Goal: Task Accomplishment & Management: Complete application form

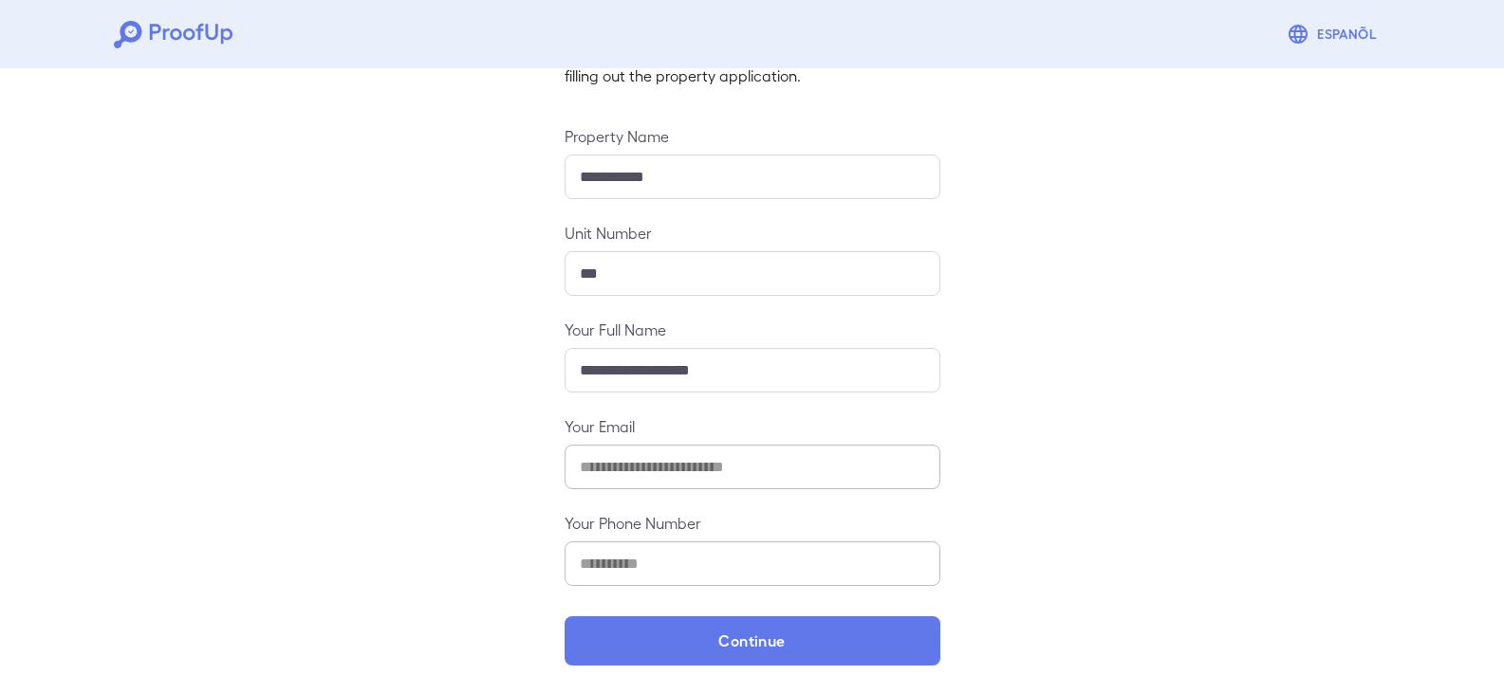
scroll to position [166, 0]
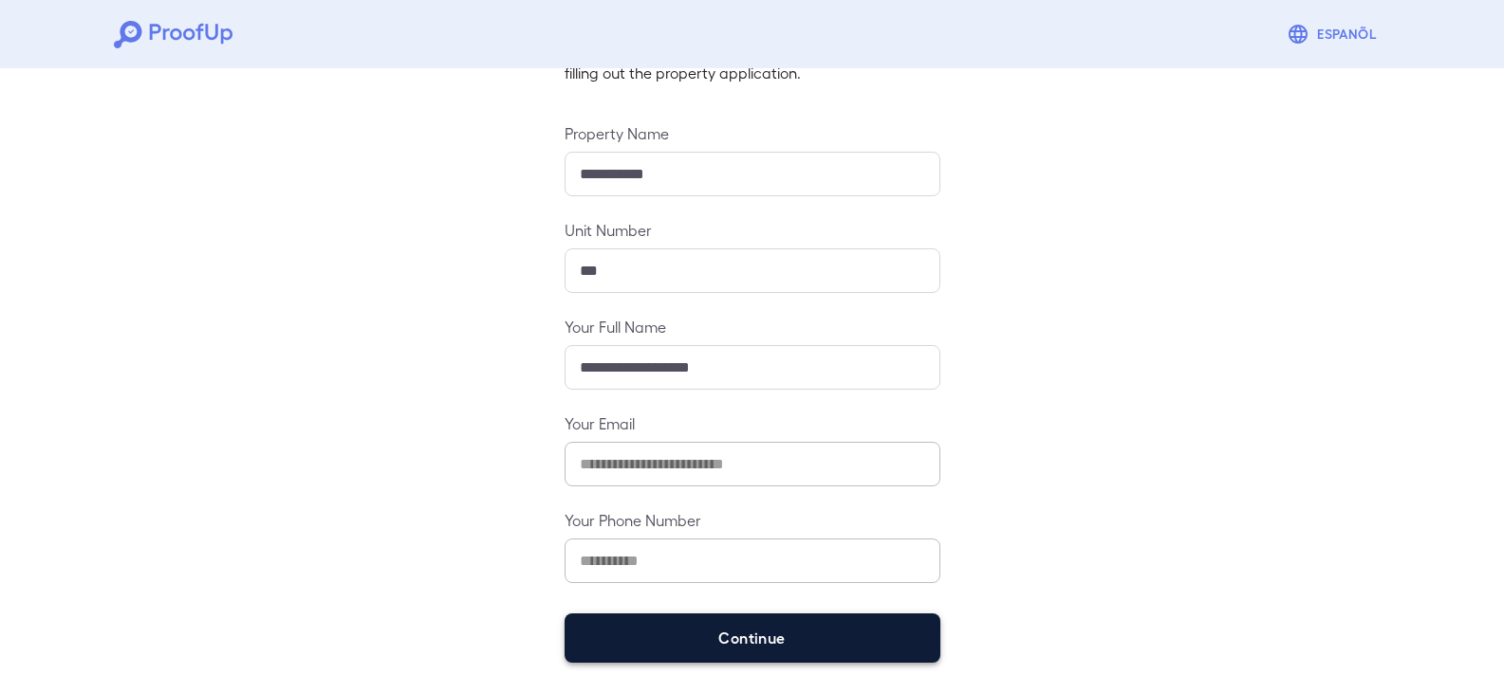
click at [740, 660] on button "Continue" at bounding box center [752, 638] width 376 height 49
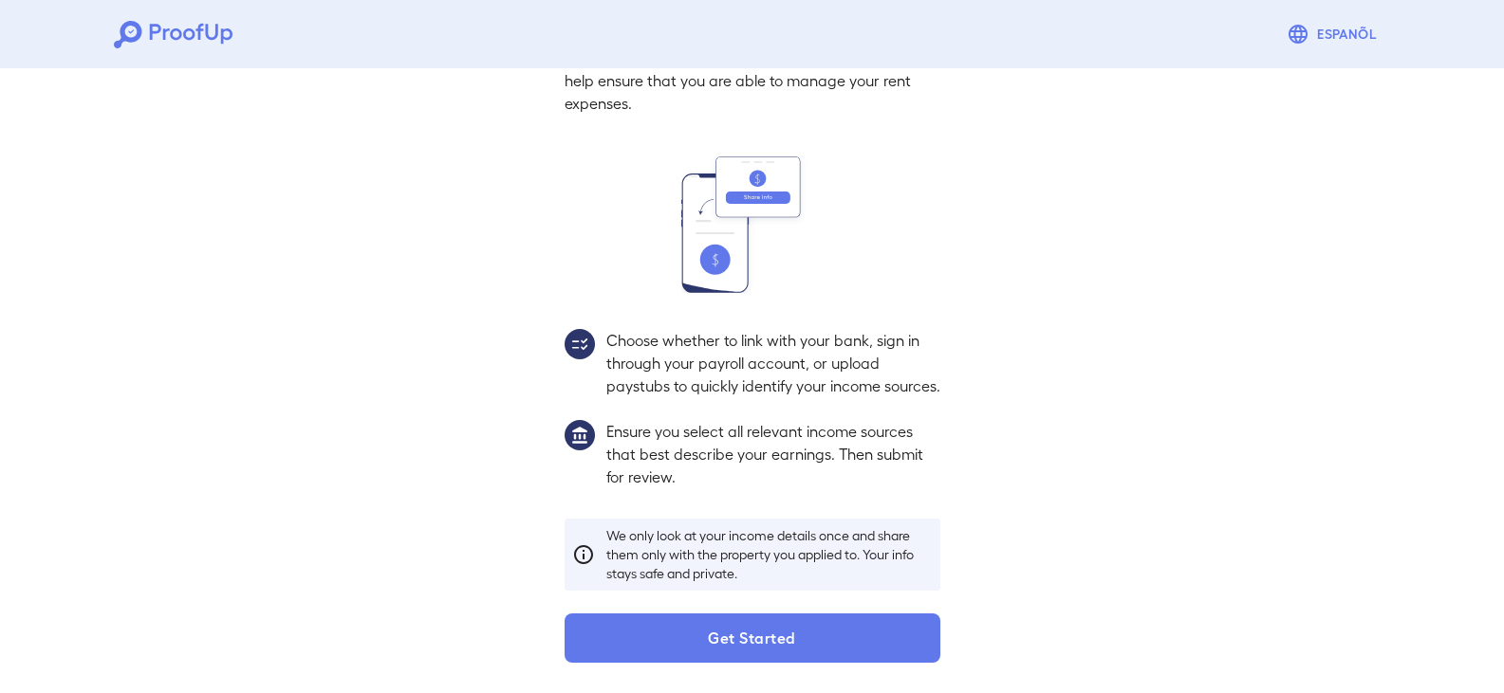
scroll to position [139, 0]
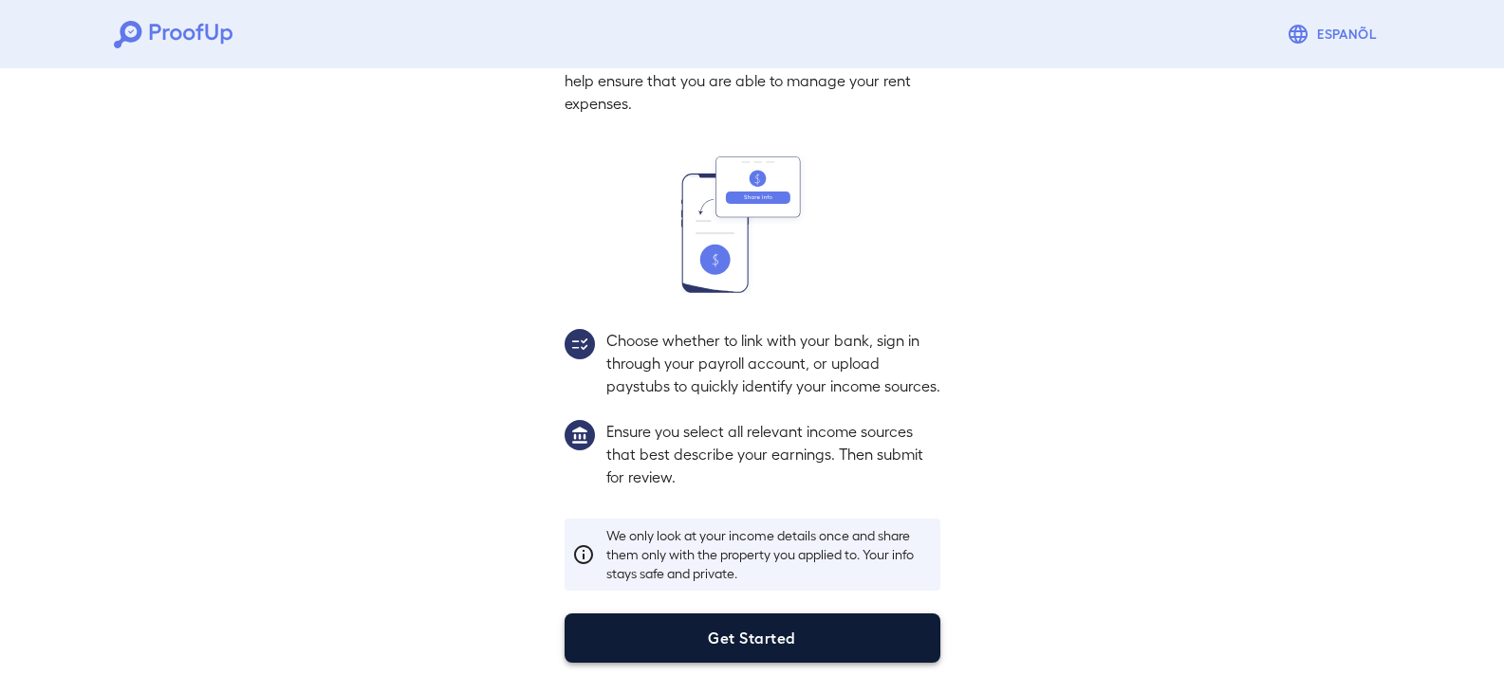
click at [767, 634] on button "Get Started" at bounding box center [752, 638] width 376 height 49
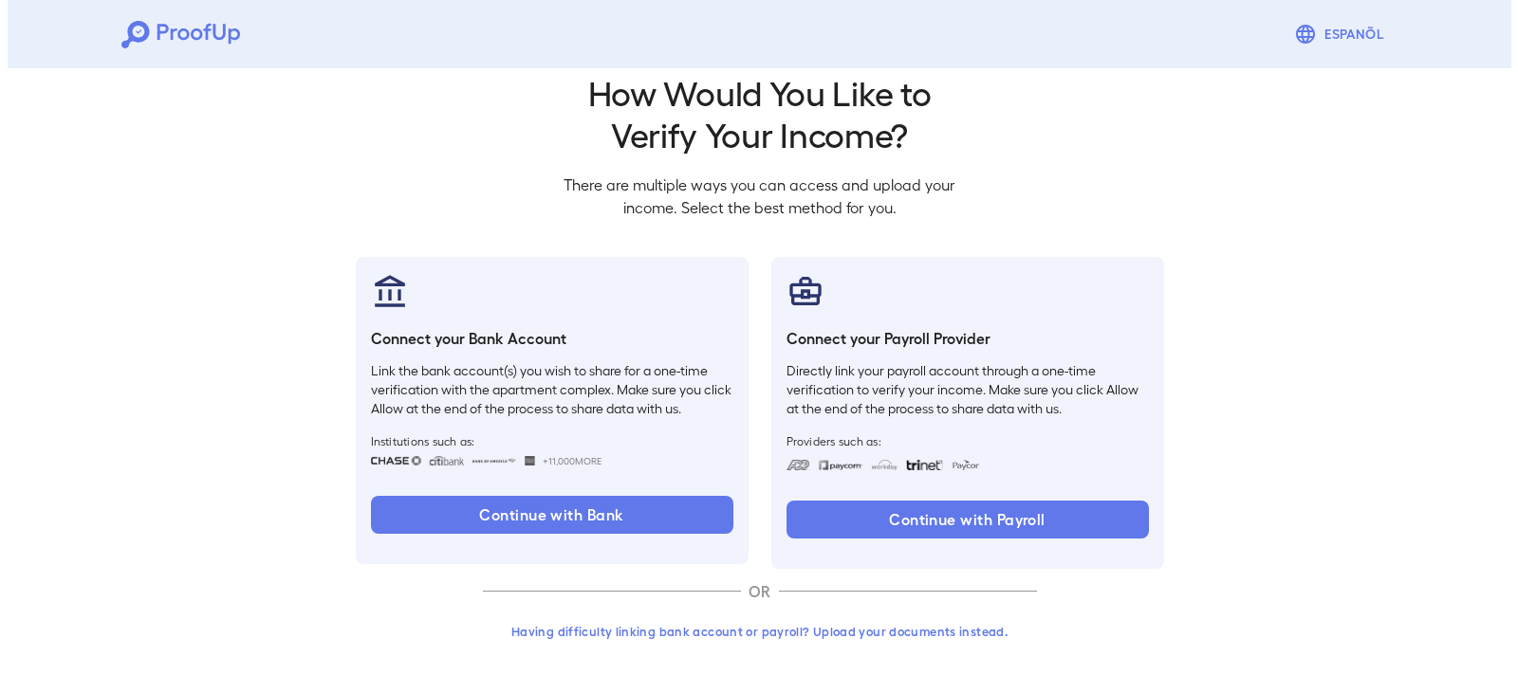
scroll to position [31, 0]
click at [779, 632] on button "Having difficulty linking bank account or payroll? Upload your documents instea…" at bounding box center [752, 632] width 554 height 34
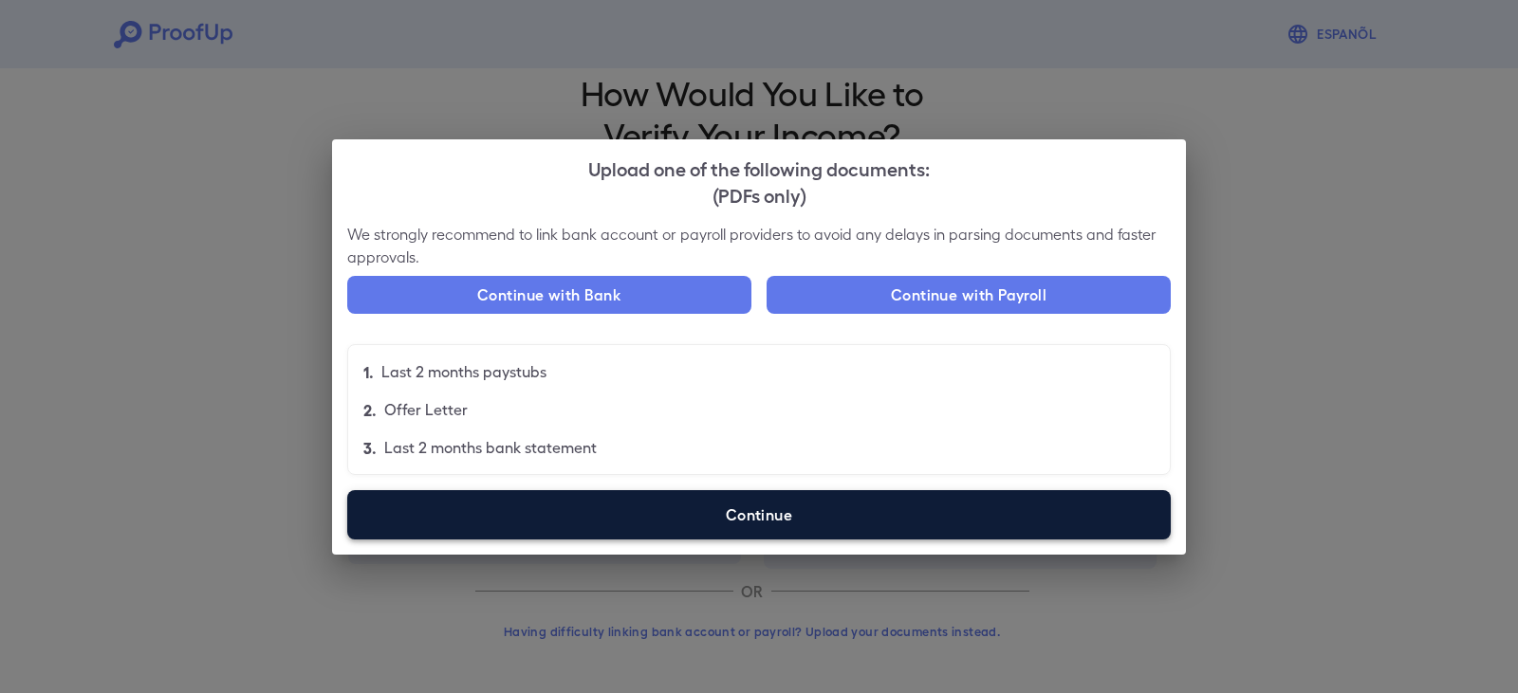
click at [713, 519] on label "Continue" at bounding box center [758, 514] width 823 height 49
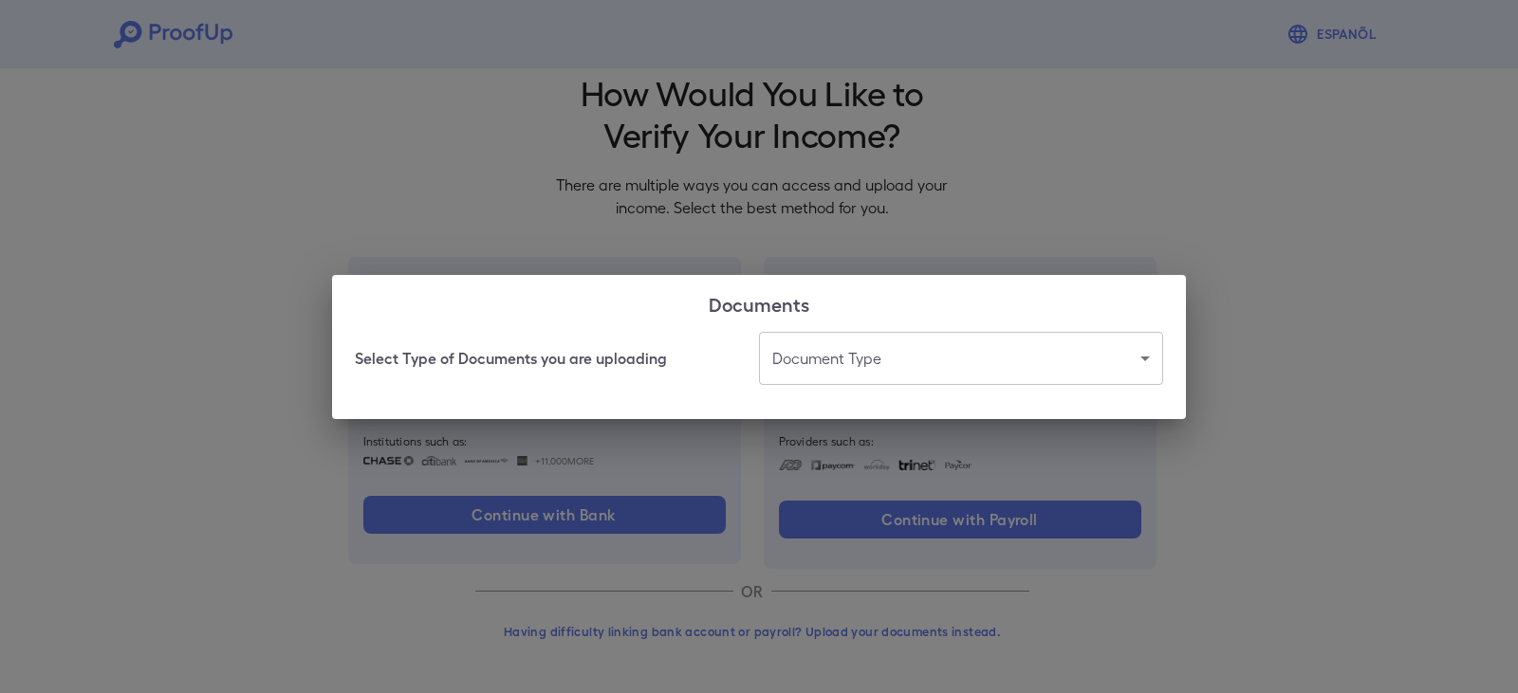
click at [832, 356] on body "Espanõl Go back How Would You Like to Verify Your Income? There are multiple wa…" at bounding box center [759, 331] width 1518 height 725
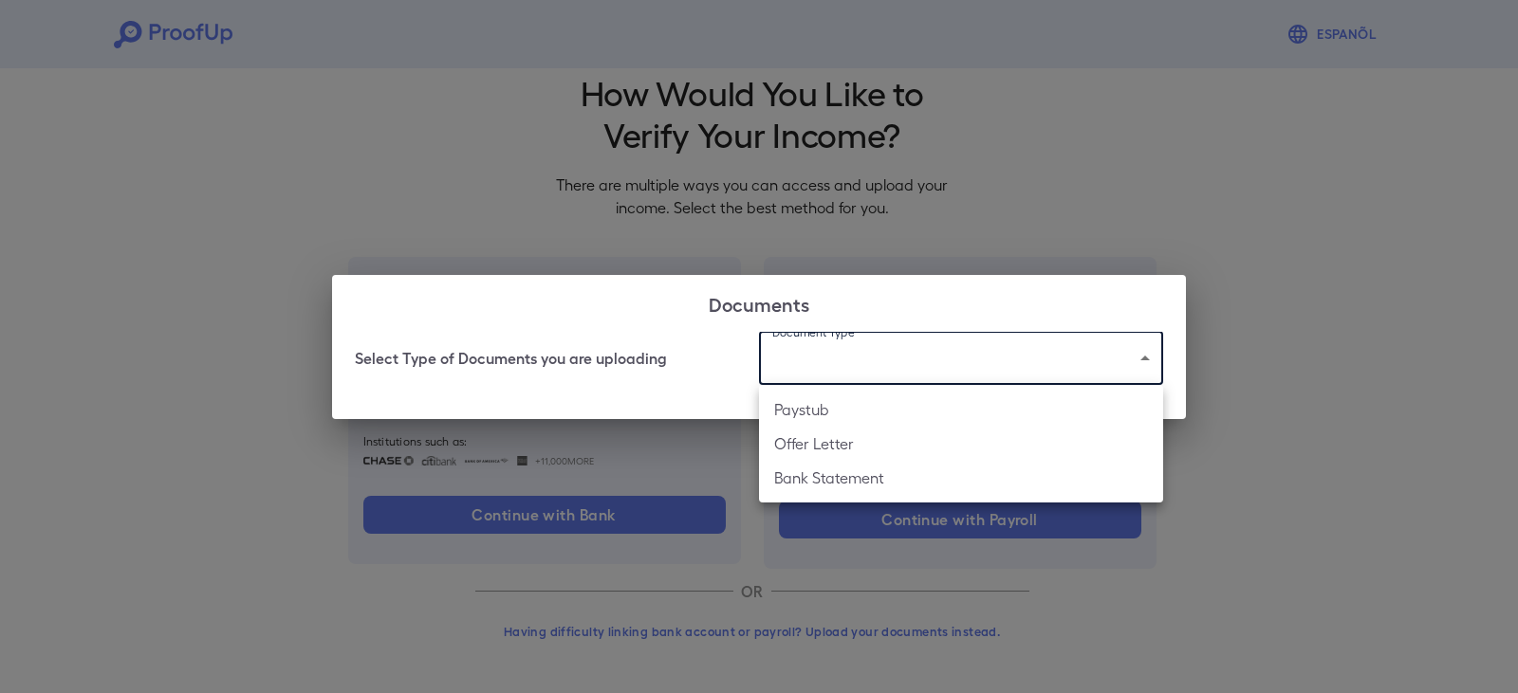
click at [826, 476] on li "Bank Statement" at bounding box center [961, 478] width 404 height 34
type input "**********"
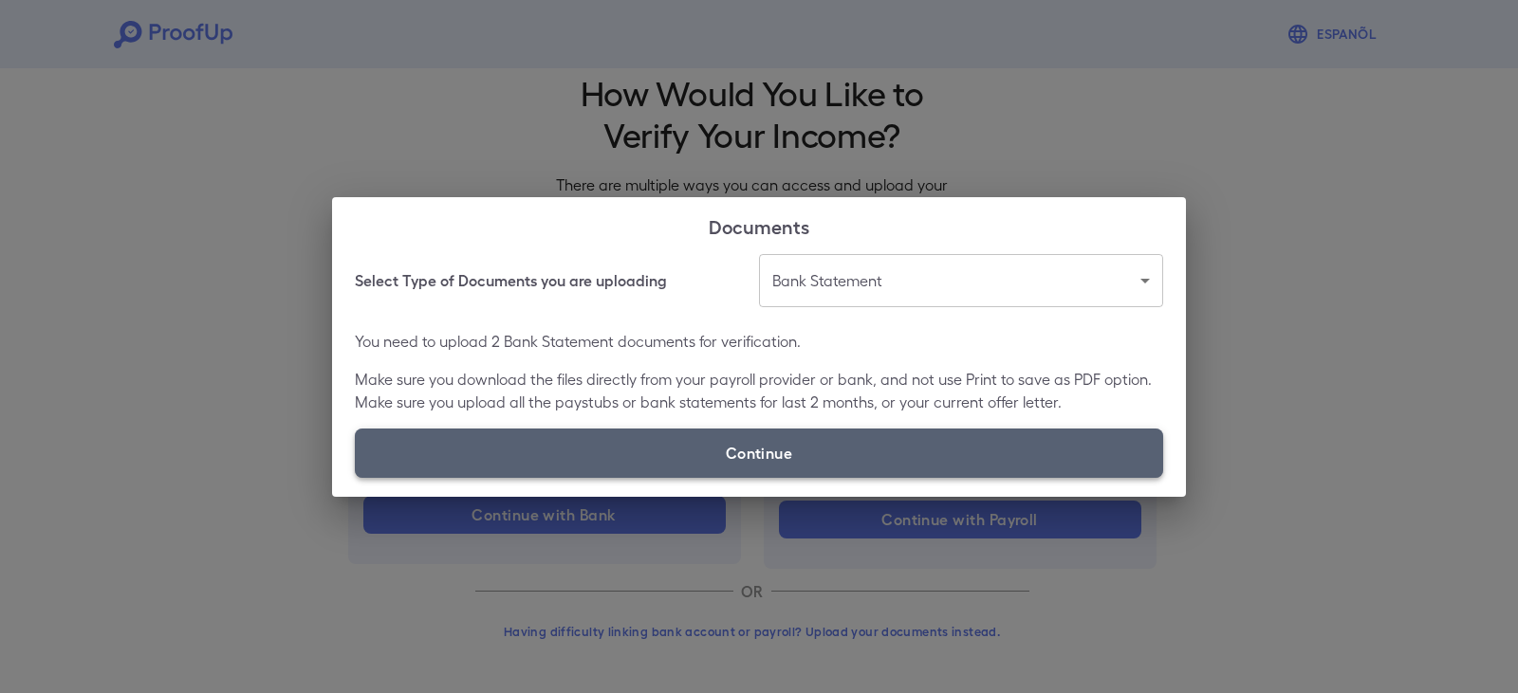
click at [775, 450] on label "Continue" at bounding box center [759, 453] width 808 height 49
click at [356, 477] on input "Continue" at bounding box center [355, 477] width 1 height 1
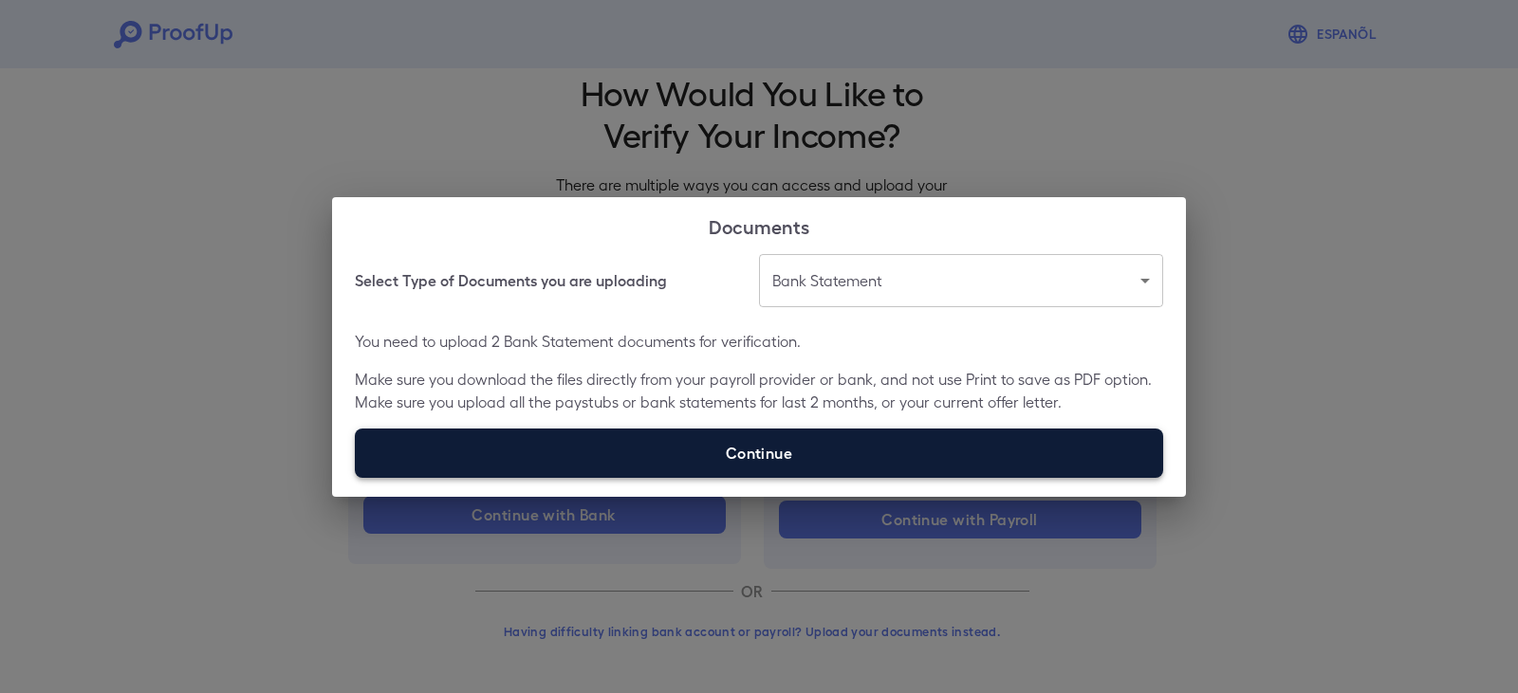
type input "**********"
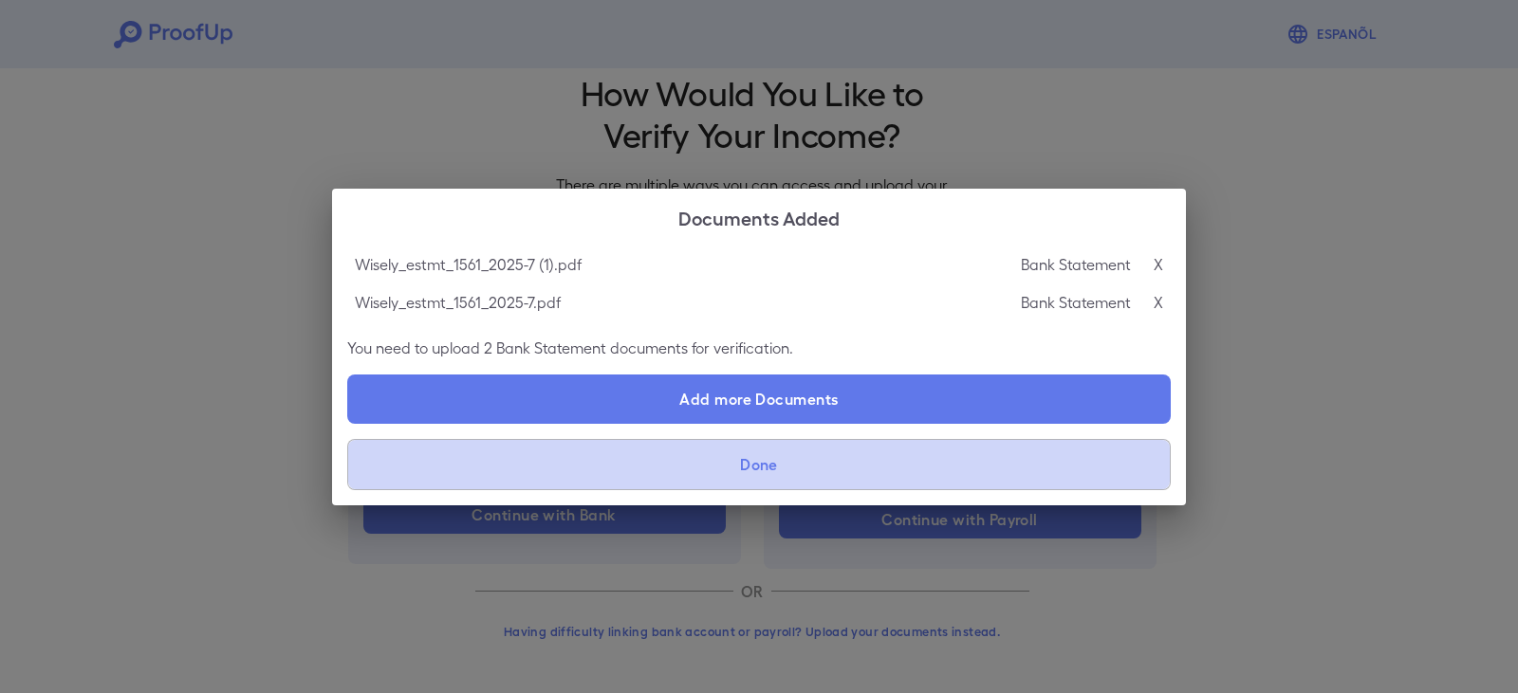
click at [833, 460] on button "Done" at bounding box center [758, 464] width 823 height 51
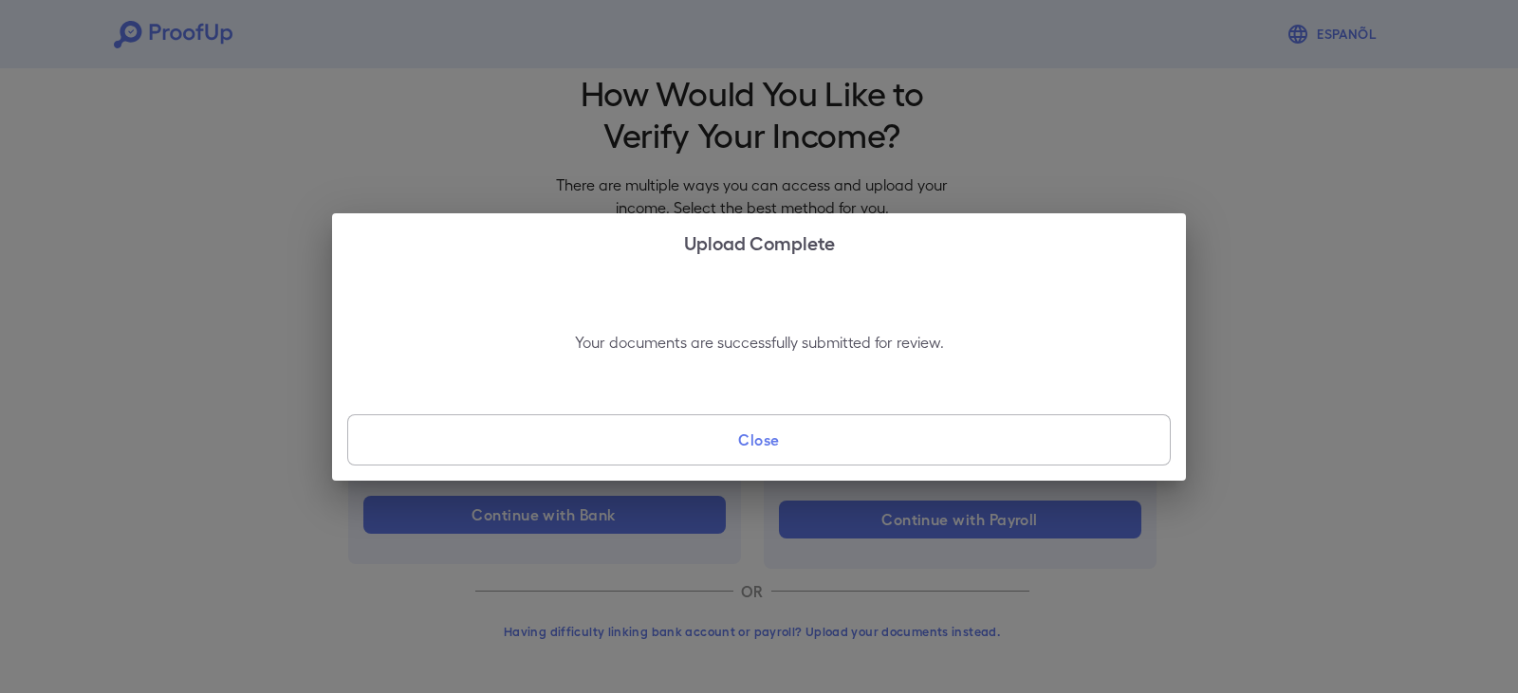
click at [961, 439] on button "Close" at bounding box center [758, 440] width 823 height 51
